Goal: Find specific page/section: Find specific page/section

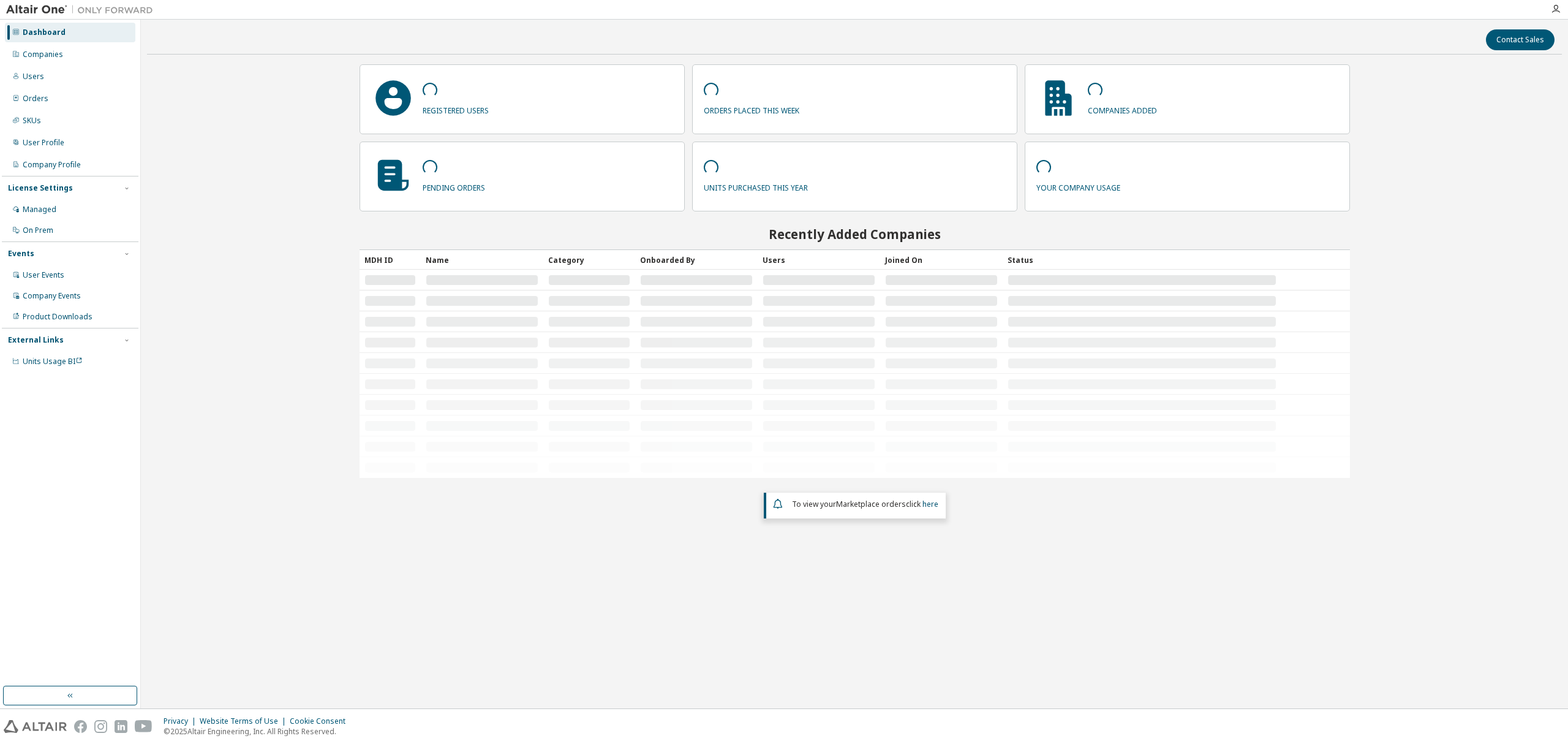
click at [63, 50] on div "Companies" at bounding box center [70, 55] width 130 height 20
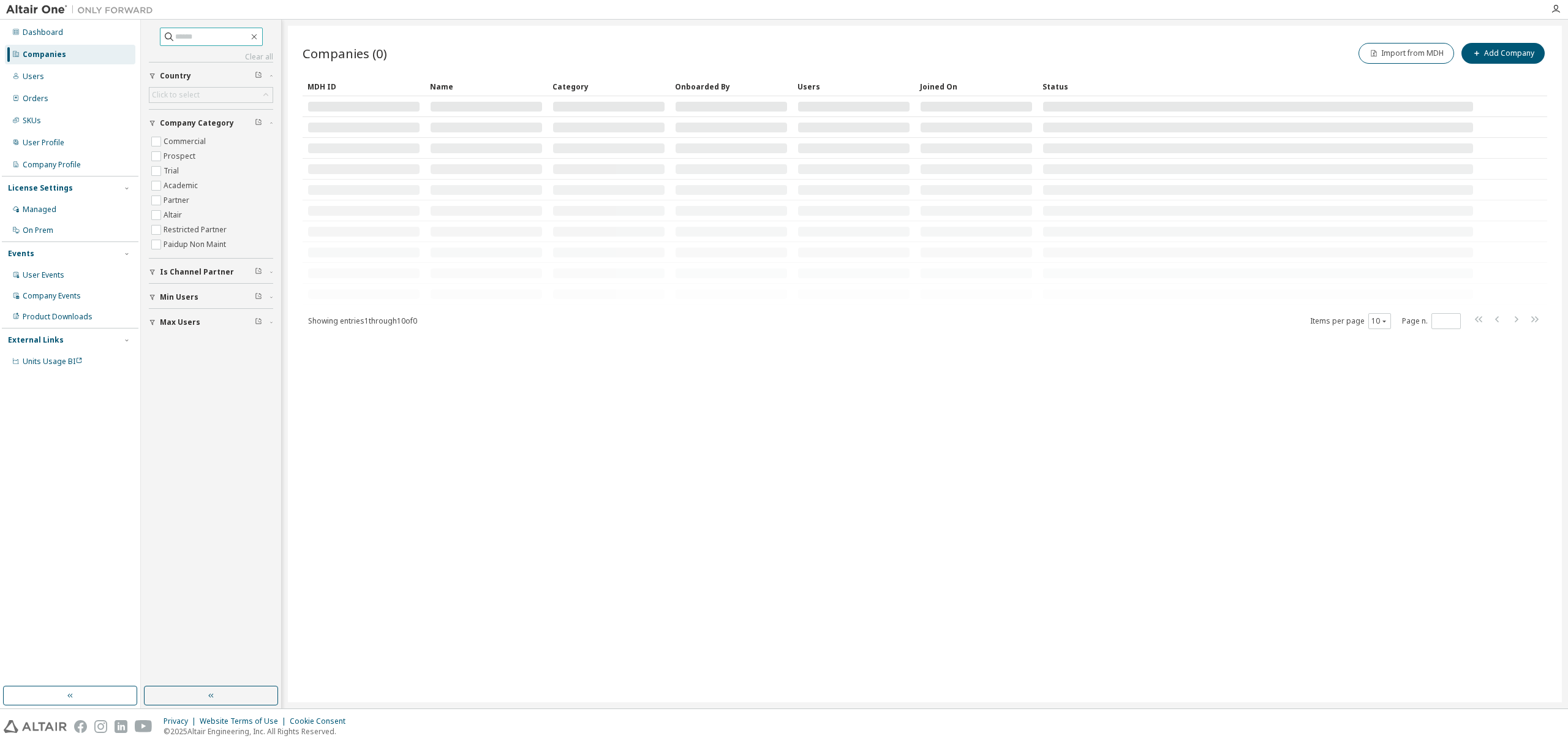
click at [183, 40] on input "text" at bounding box center [212, 37] width 73 height 13
type input "*******"
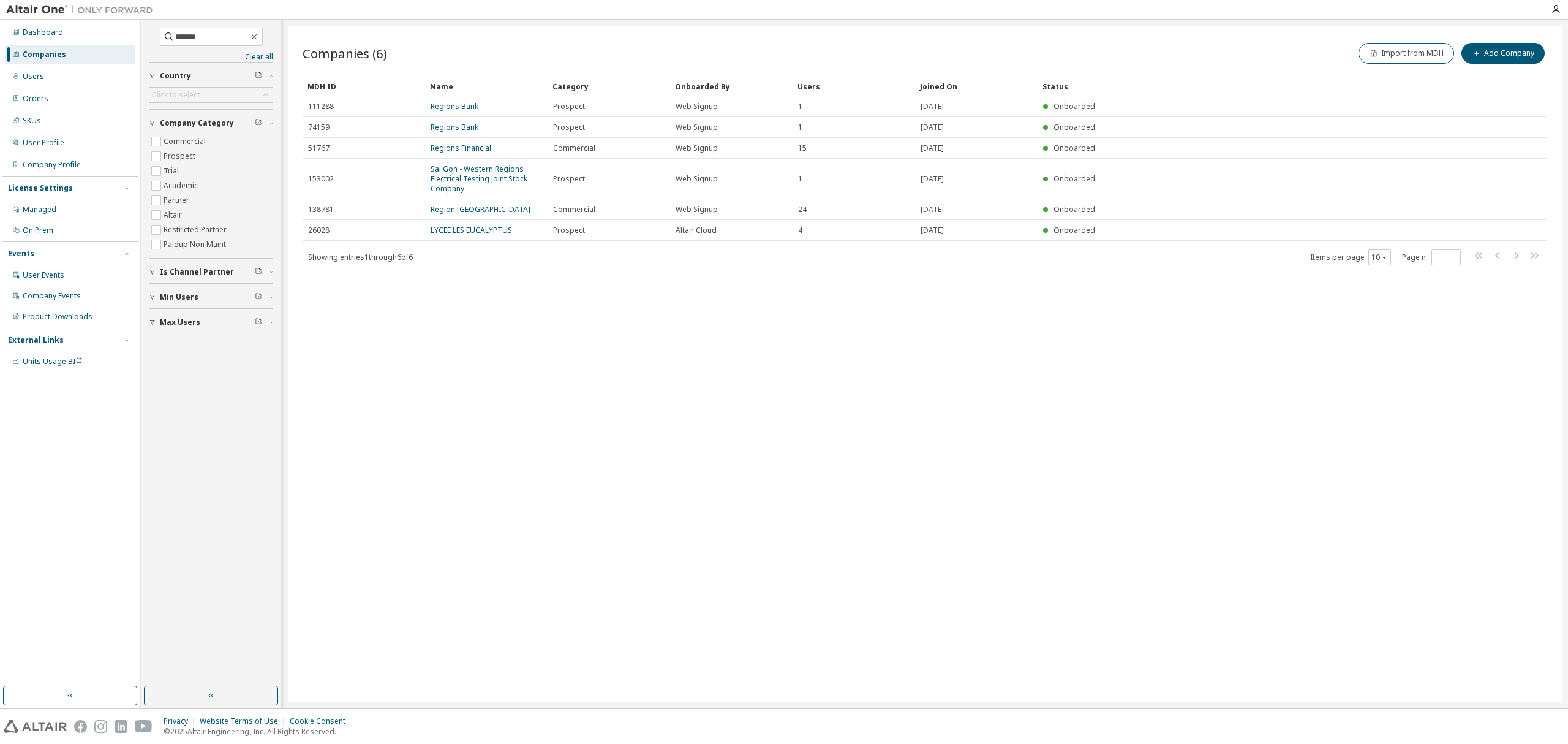
click at [444, 147] on link "Regions Financial" at bounding box center [461, 148] width 61 height 10
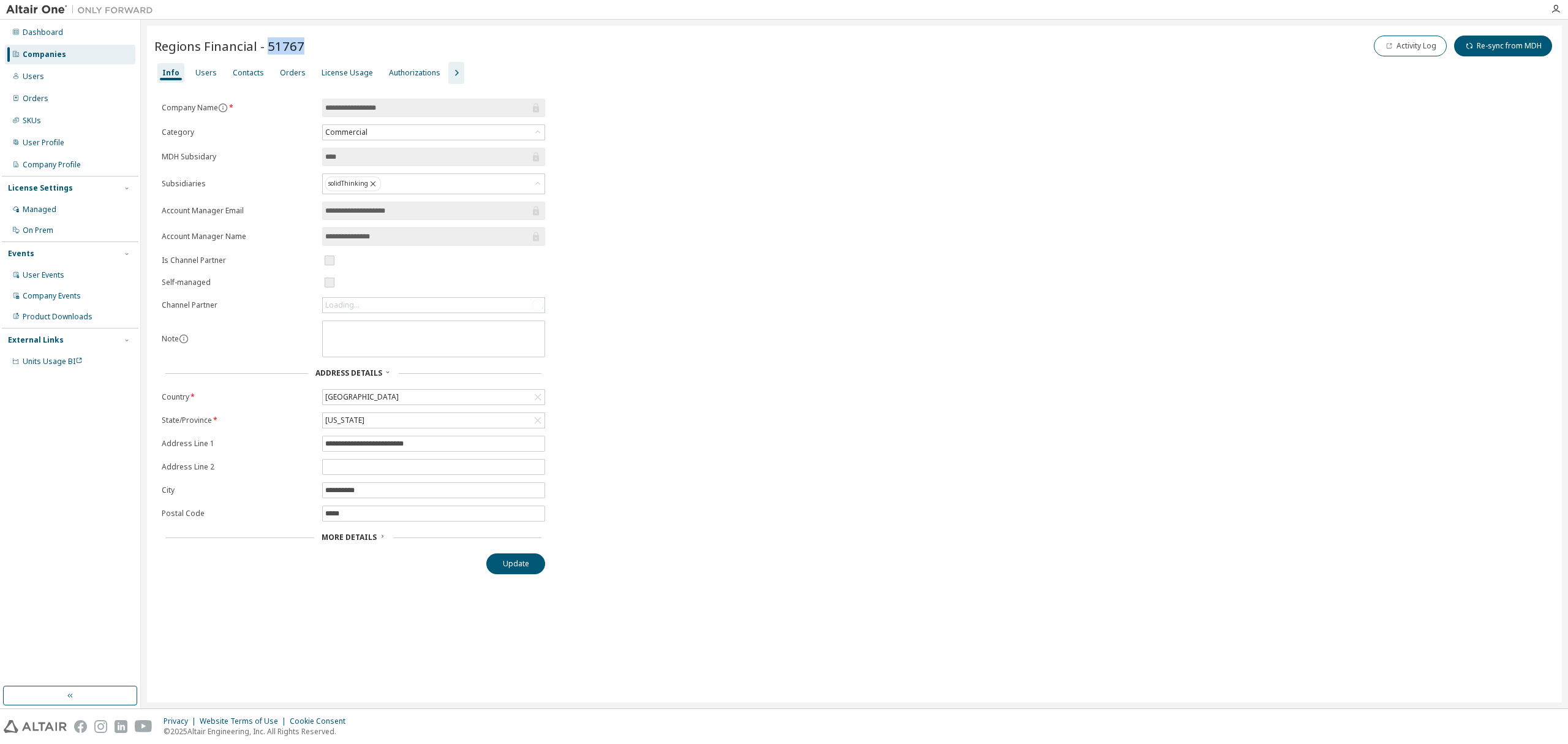
drag, startPoint x: 303, startPoint y: 49, endPoint x: 266, endPoint y: 55, distance: 37.5
click at [266, 55] on div "Regions Financial - 51767 Activity Log Re-sync from MDH" at bounding box center [854, 46] width 1400 height 26
copy span "51767"
